Goal: Task Accomplishment & Management: Complete application form

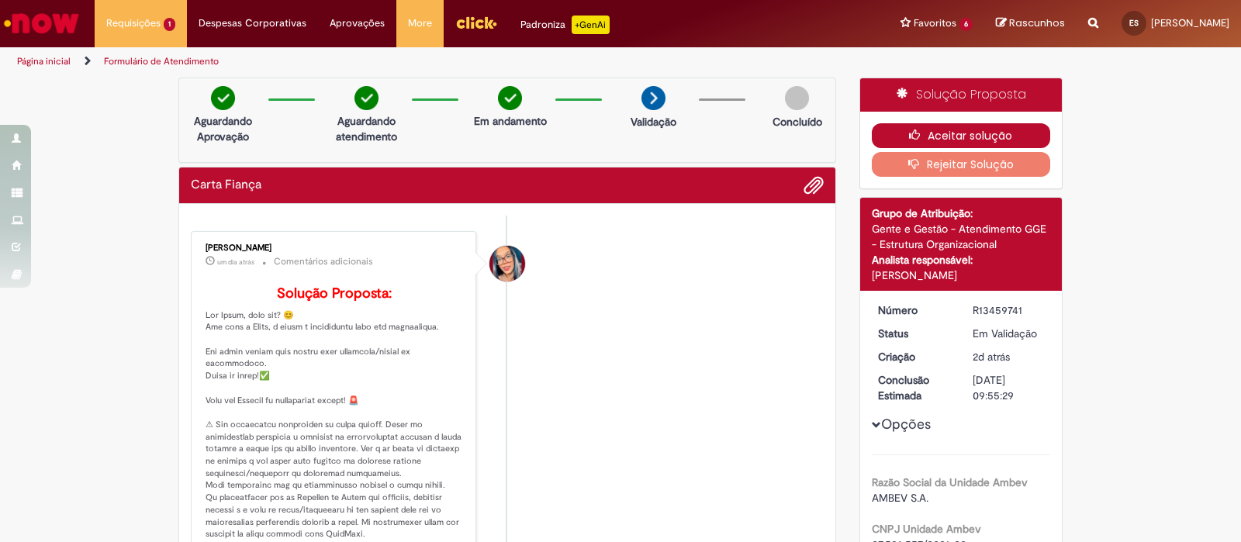
click at [965, 123] on button "Aceitar solução" at bounding box center [961, 135] width 179 height 25
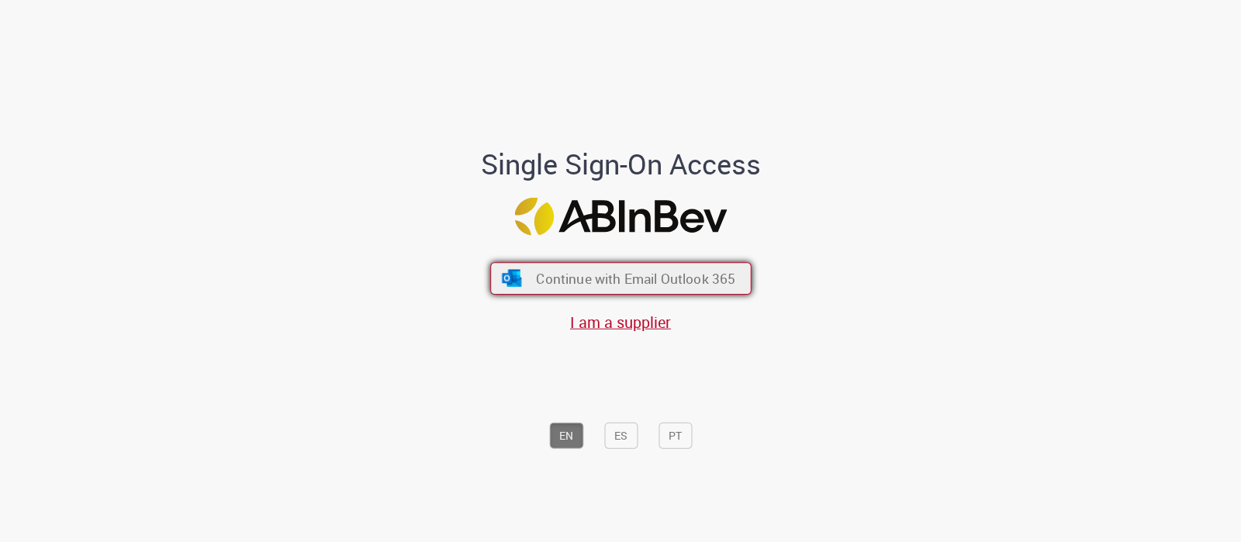
click at [649, 285] on span "Continue with Email Outlook 365" at bounding box center [635, 279] width 199 height 18
